Goal: Task Accomplishment & Management: Manage account settings

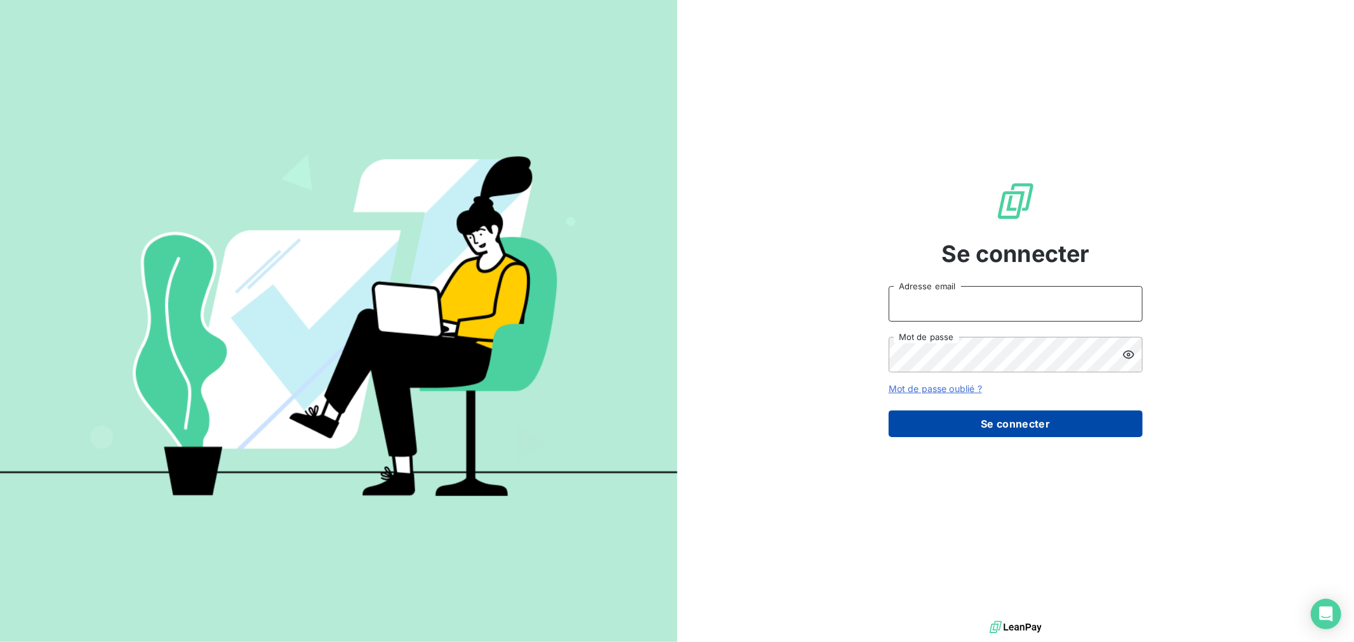
type input "[EMAIL_ADDRESS][DOMAIN_NAME]"
click at [1007, 432] on button "Se connecter" at bounding box center [1015, 424] width 254 height 27
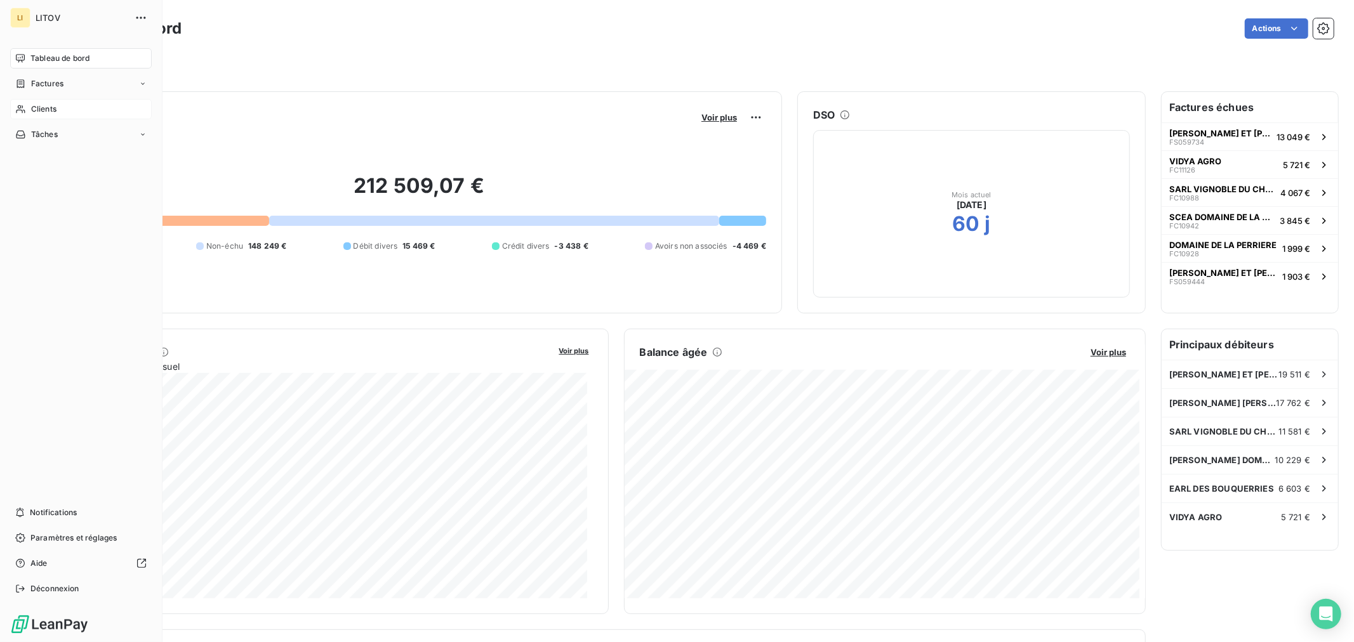
click at [33, 109] on span "Clients" at bounding box center [43, 108] width 25 height 11
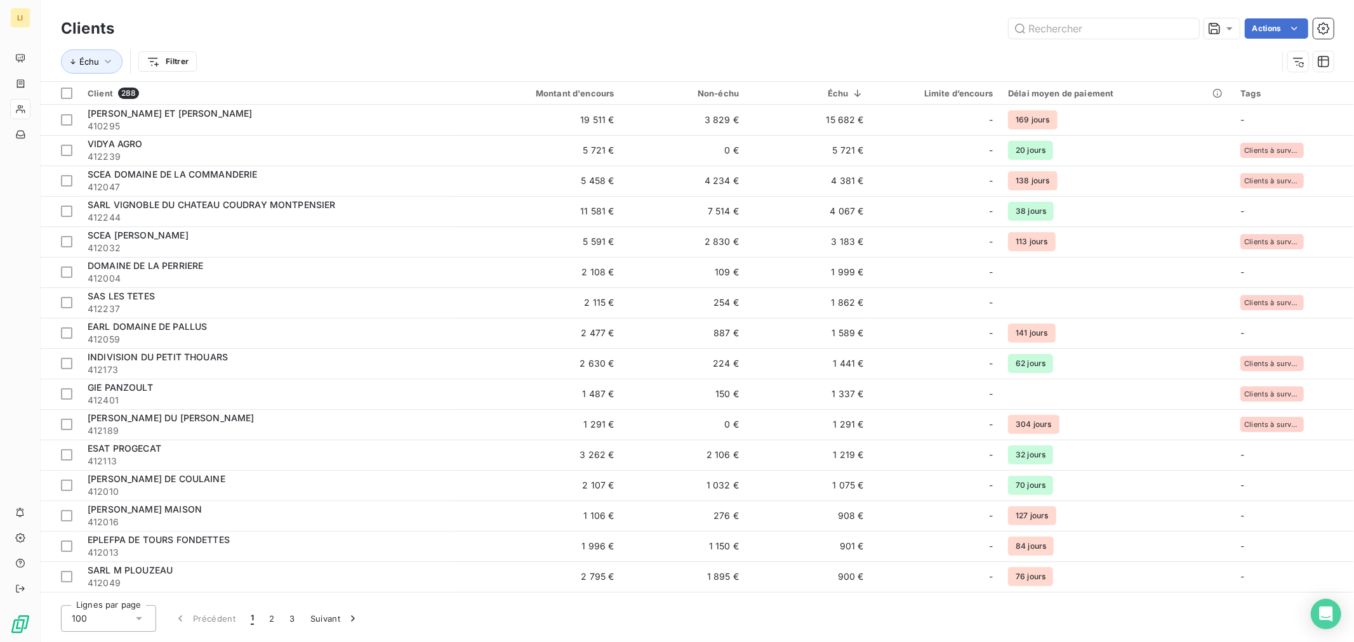
click at [756, 34] on div "Actions" at bounding box center [731, 28] width 1204 height 20
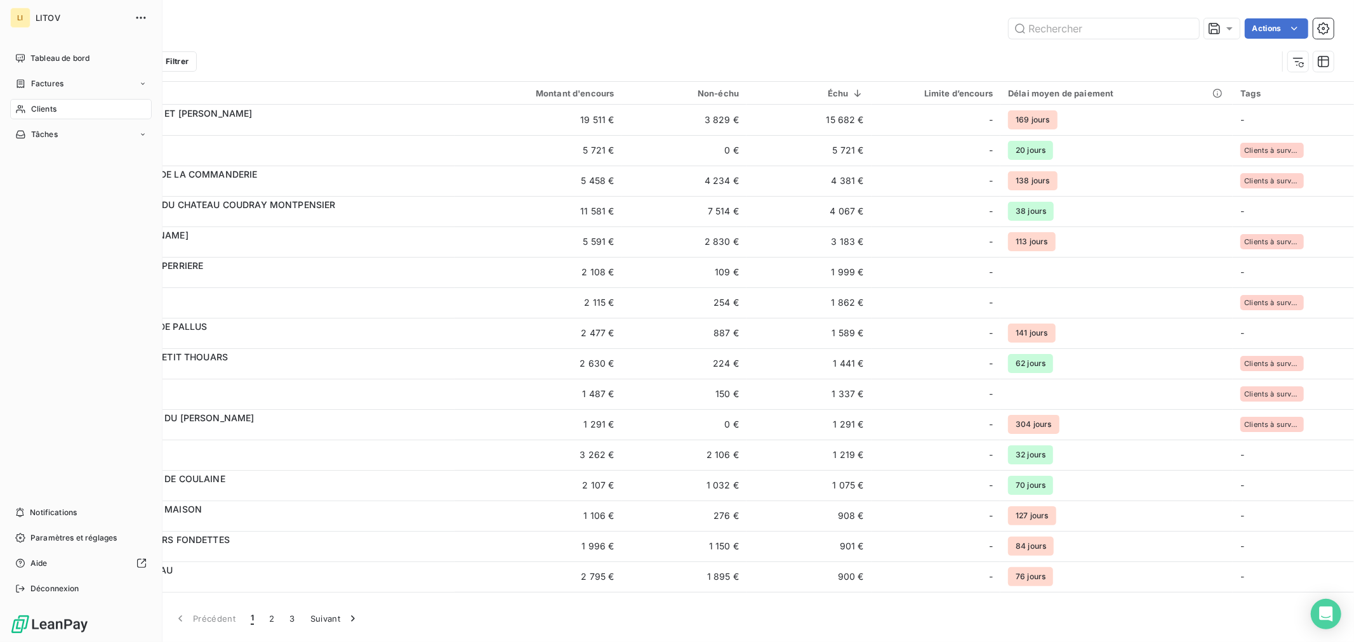
click at [29, 110] on div "Clients" at bounding box center [81, 109] width 142 height 20
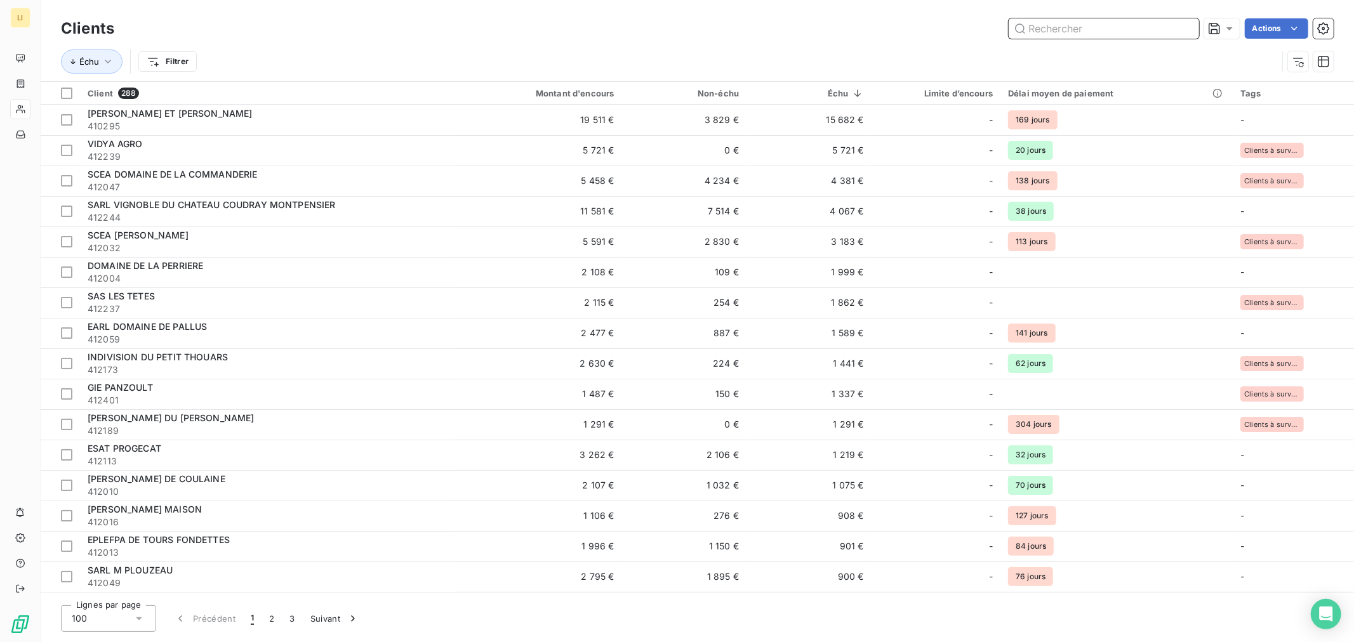
click at [1077, 28] on input "text" at bounding box center [1103, 28] width 190 height 20
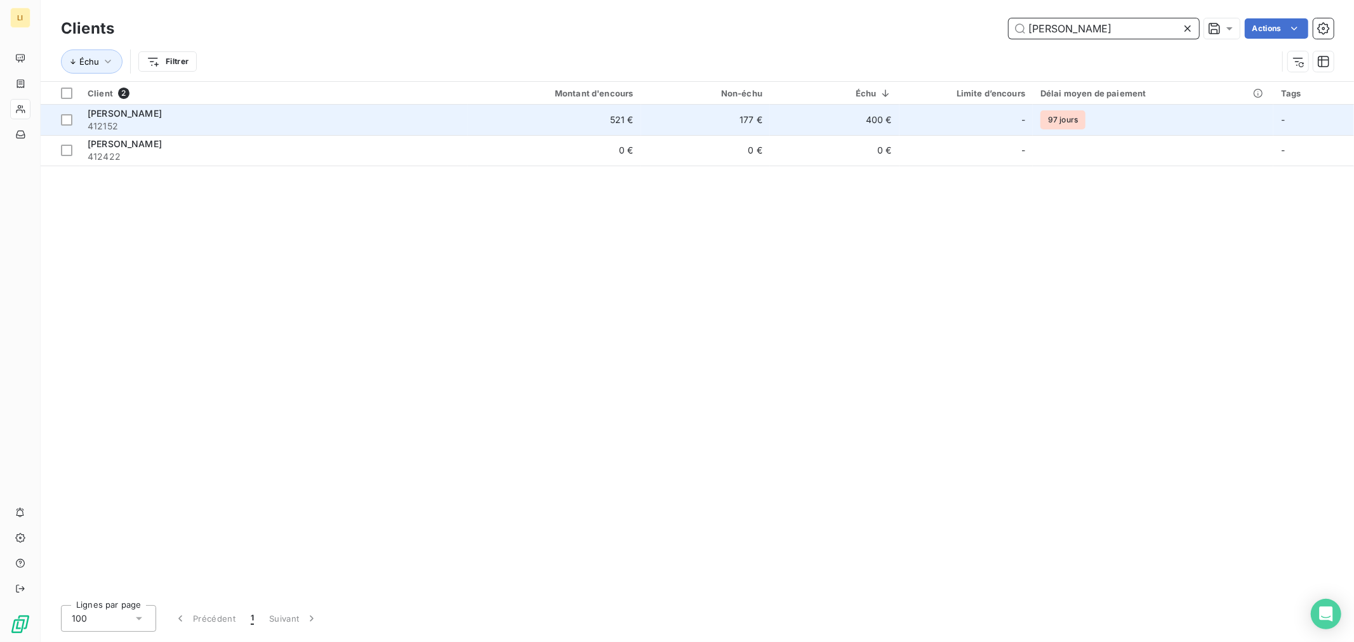
type input "[PERSON_NAME]"
click at [172, 111] on div "[PERSON_NAME]" at bounding box center [274, 113] width 373 height 13
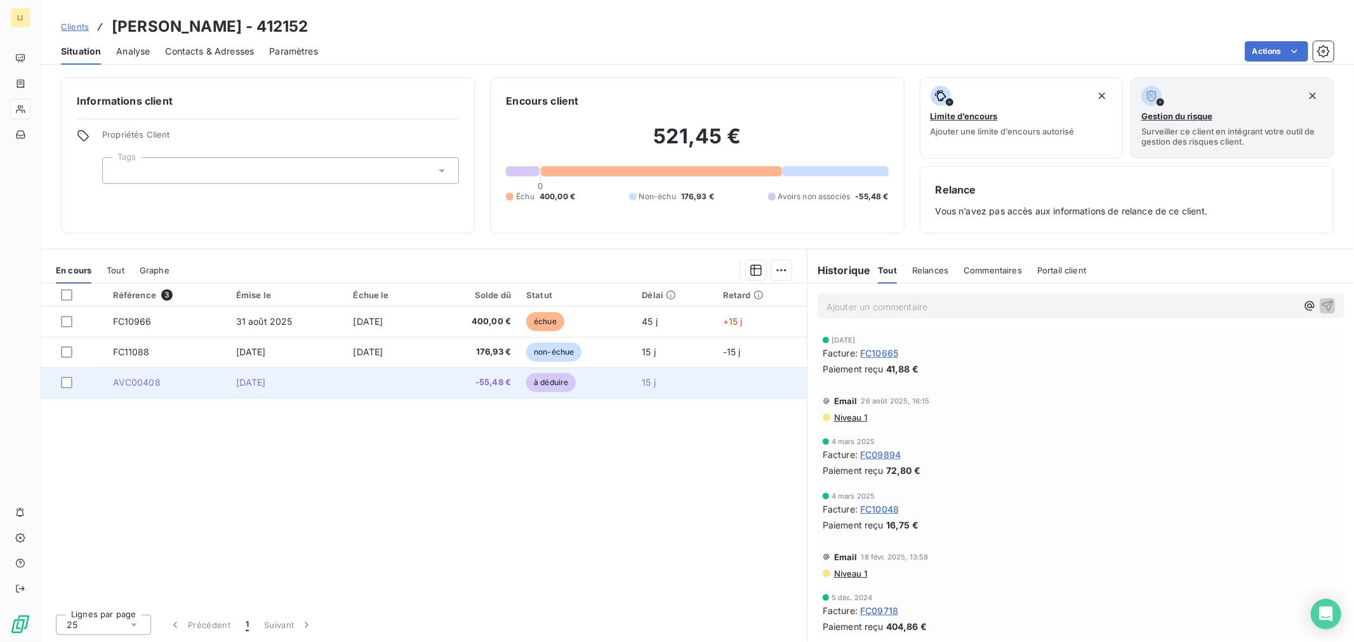
click at [330, 391] on td "[DATE]" at bounding box center [286, 382] width 117 height 30
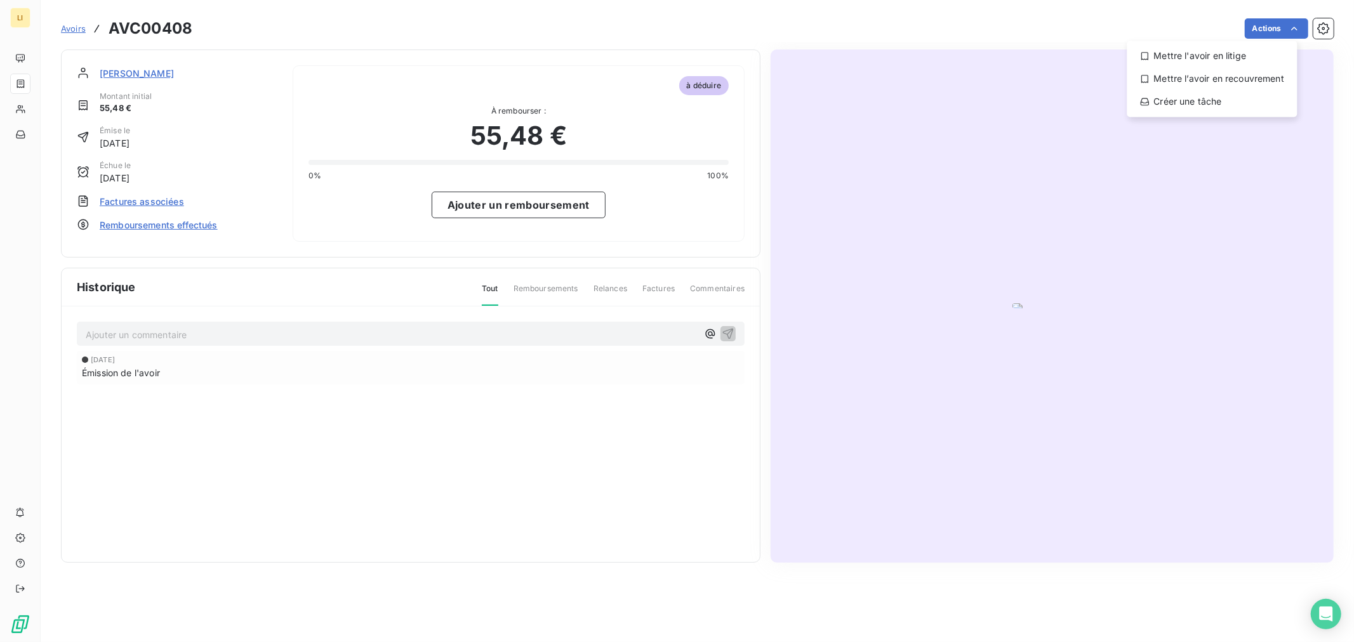
click at [1310, 30] on html "LI Avoirs AVC00408 Actions Mettre l'avoir en litige Mettre l’avoir en recouvrem…" at bounding box center [677, 321] width 1354 height 642
click at [1317, 30] on icon "button" at bounding box center [1323, 28] width 13 height 13
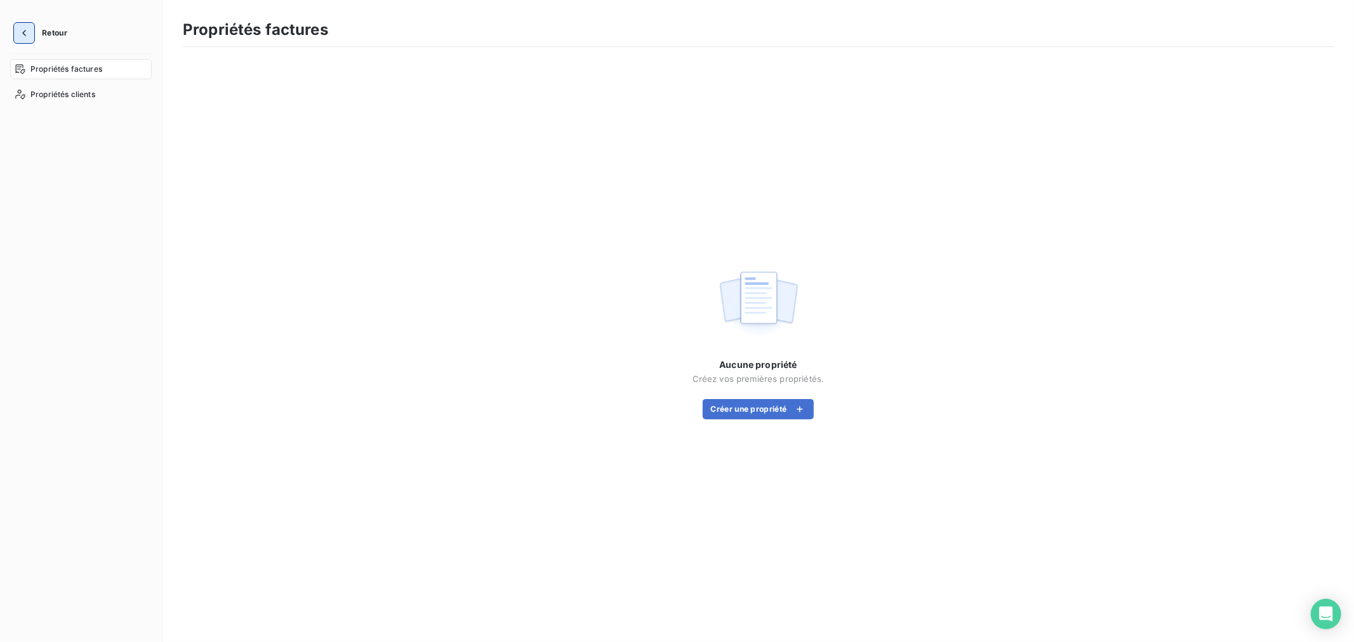
click at [32, 30] on button "button" at bounding box center [24, 33] width 20 height 20
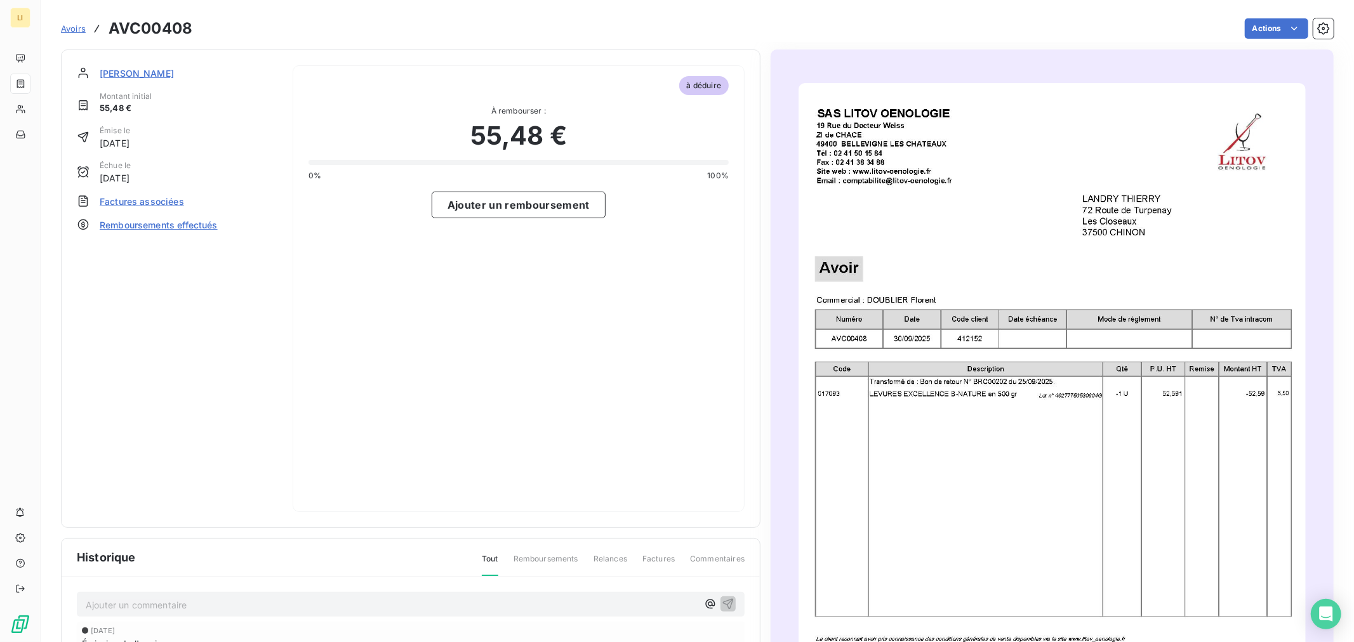
click at [281, 77] on div "[PERSON_NAME] initial 55,48 € Émise le [DATE] Échue le [DATE] Factures associée…" at bounding box center [411, 288] width 668 height 447
click at [162, 74] on span "[PERSON_NAME]" at bounding box center [137, 73] width 74 height 13
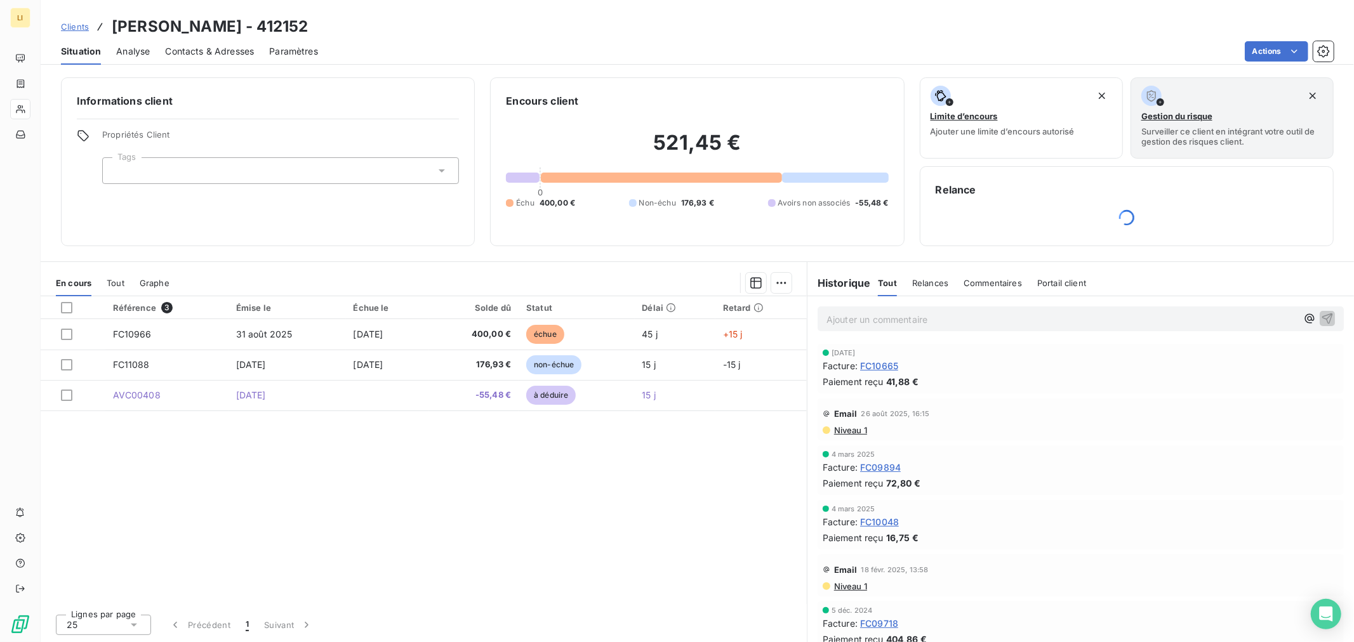
click at [1312, 51] on html "LI Clients [PERSON_NAME] - 412152 Situation Analyse Contacts & Adresses Paramèt…" at bounding box center [677, 321] width 1354 height 642
click at [1317, 52] on icon "button" at bounding box center [1323, 51] width 13 height 13
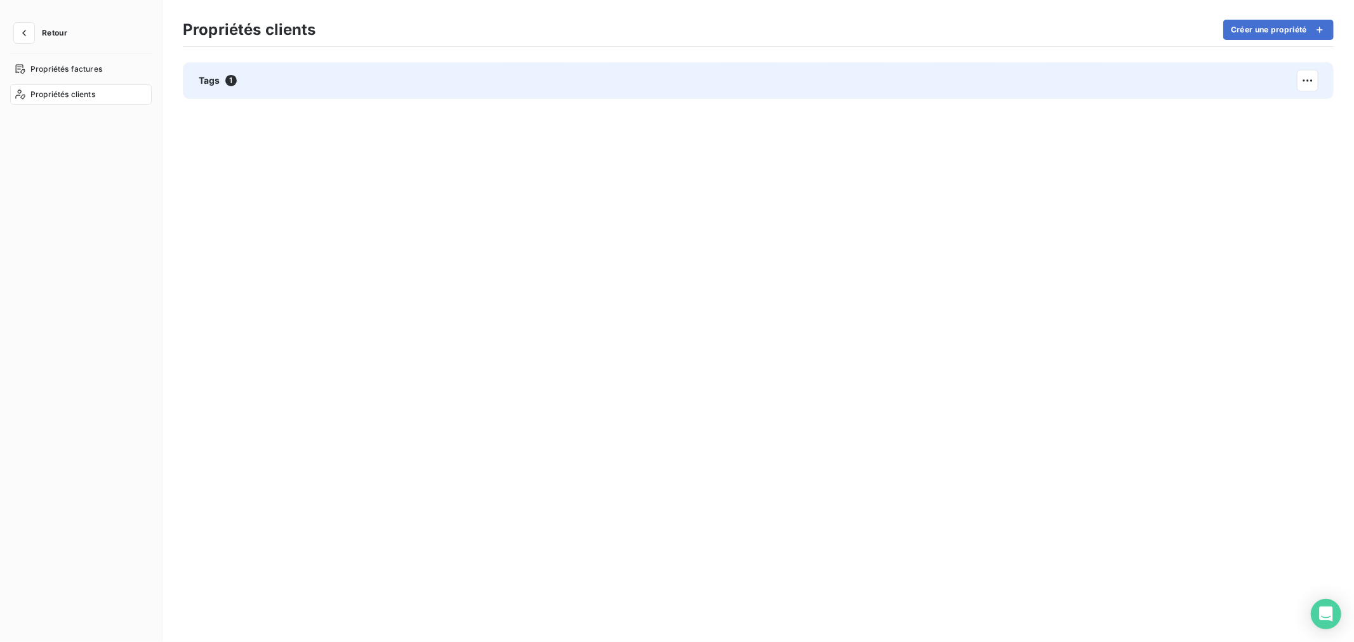
click at [213, 65] on div "Tags 1" at bounding box center [758, 80] width 1151 height 37
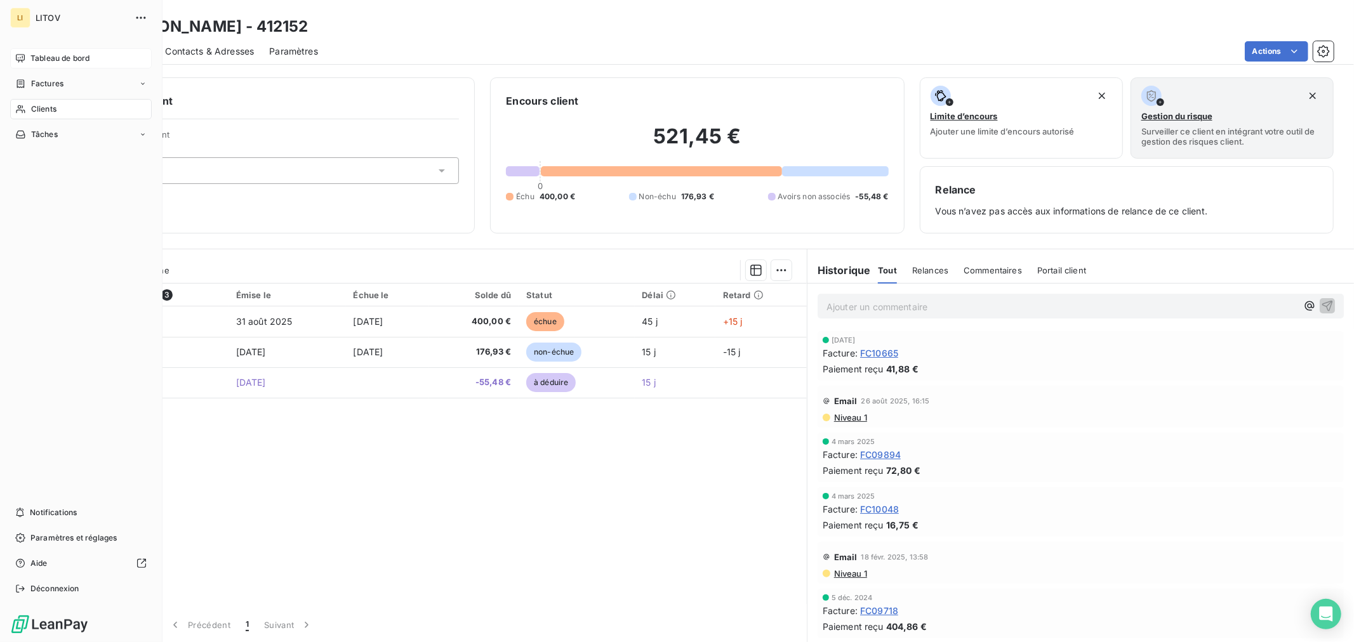
click at [53, 60] on span "Tableau de bord" at bounding box center [59, 58] width 59 height 11
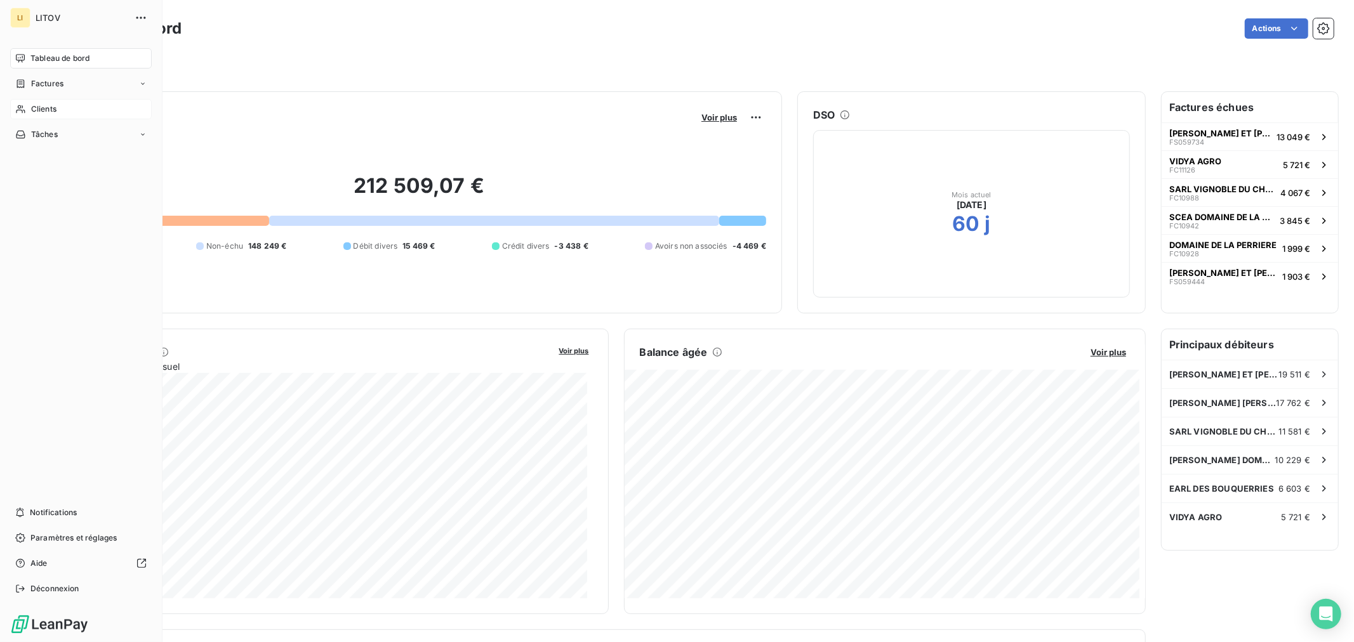
click at [84, 110] on div "Clients" at bounding box center [81, 109] width 142 height 20
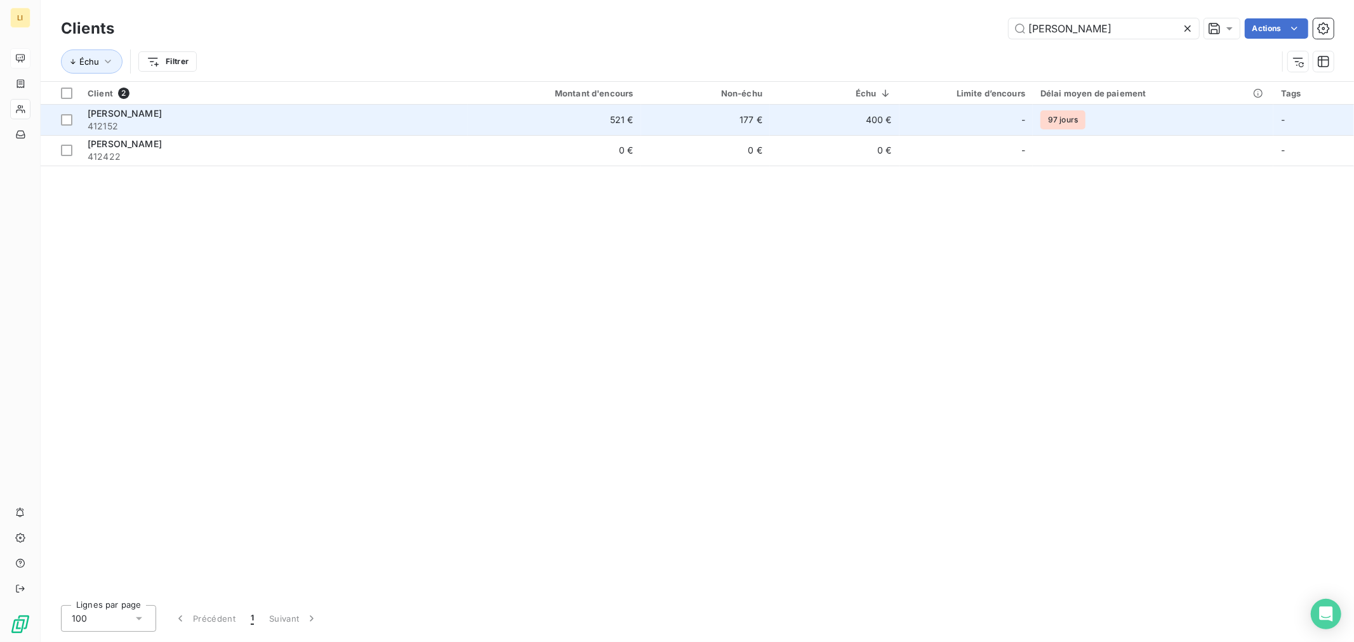
click at [185, 124] on span "412152" at bounding box center [274, 126] width 373 height 13
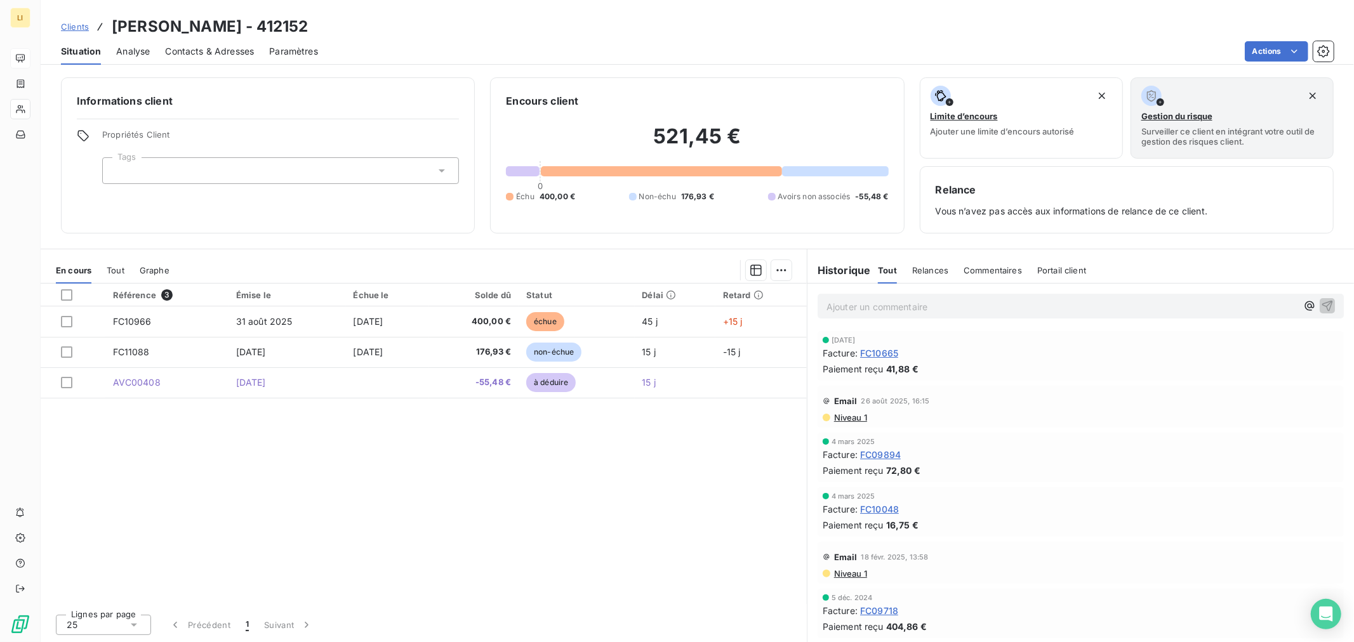
click at [187, 53] on span "Contacts & Adresses" at bounding box center [209, 51] width 89 height 13
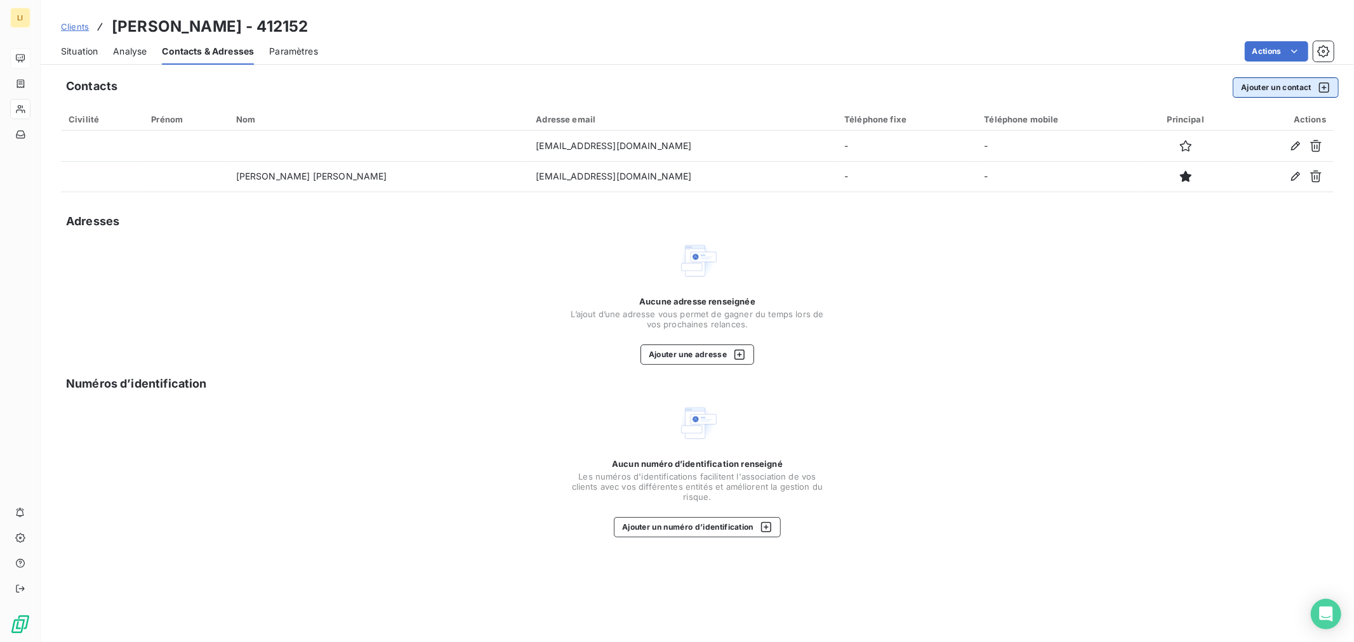
click at [1286, 89] on button "Ajouter un contact" at bounding box center [1285, 87] width 106 height 20
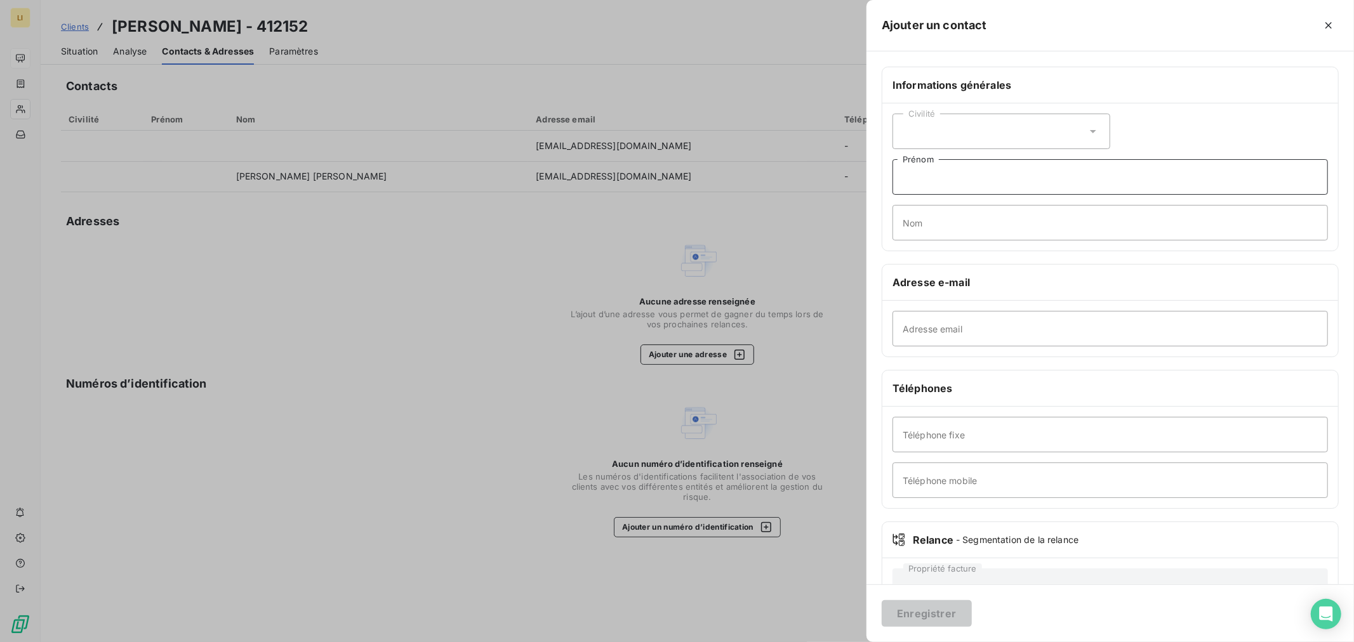
click at [904, 182] on input "Prénom" at bounding box center [1109, 177] width 435 height 36
type input "[PERSON_NAME]"
type input "[EMAIL_ADDRESS][DOMAIN_NAME]"
click at [925, 612] on button "Enregistrer" at bounding box center [926, 613] width 90 height 27
